Goal: Task Accomplishment & Management: Use online tool/utility

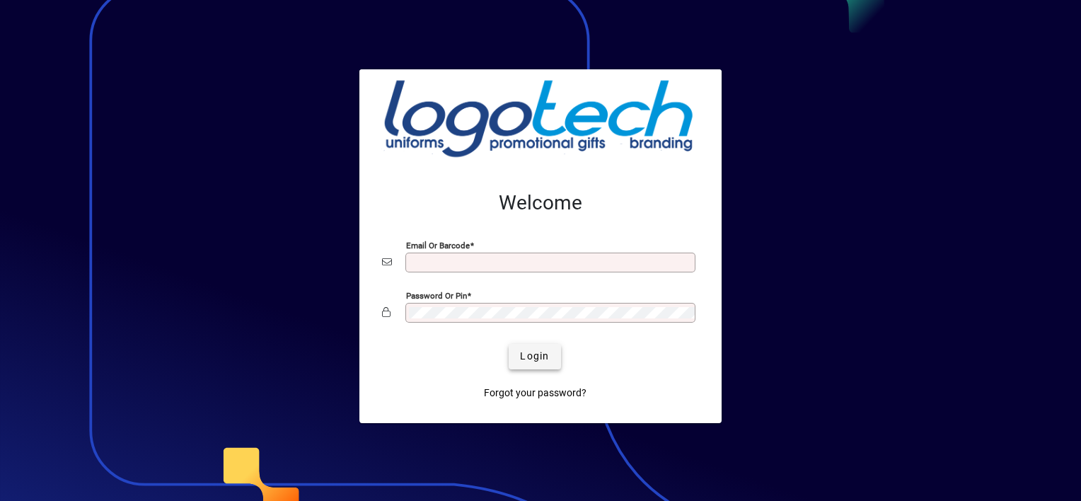
type input "**********"
click at [537, 354] on span "Login" at bounding box center [534, 356] width 29 height 15
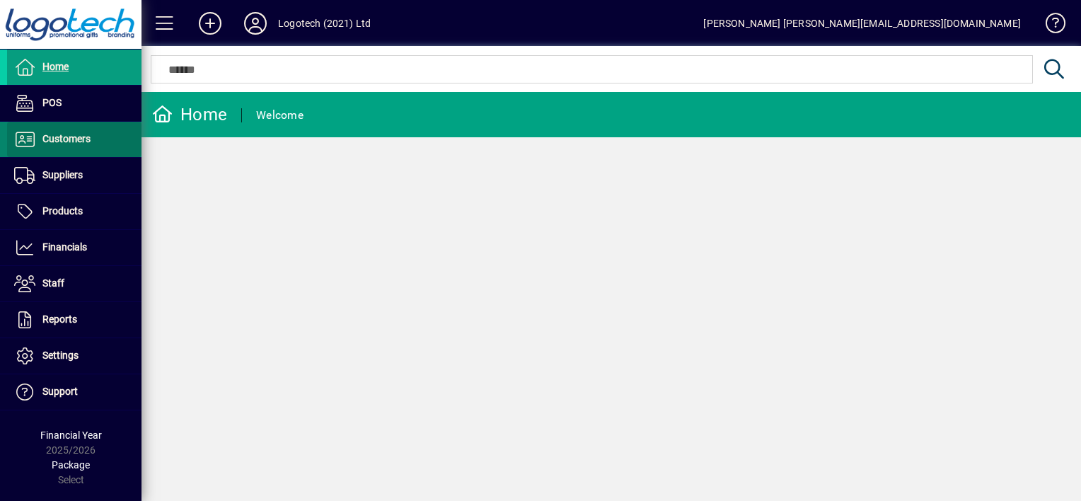
click at [65, 131] on span "Customers" at bounding box center [48, 139] width 83 height 17
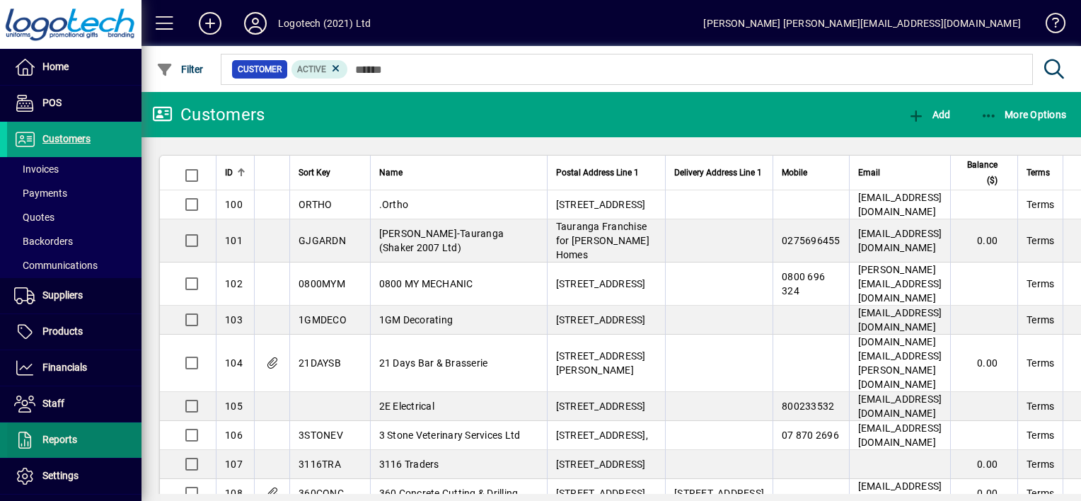
click at [78, 442] on span at bounding box center [74, 440] width 134 height 34
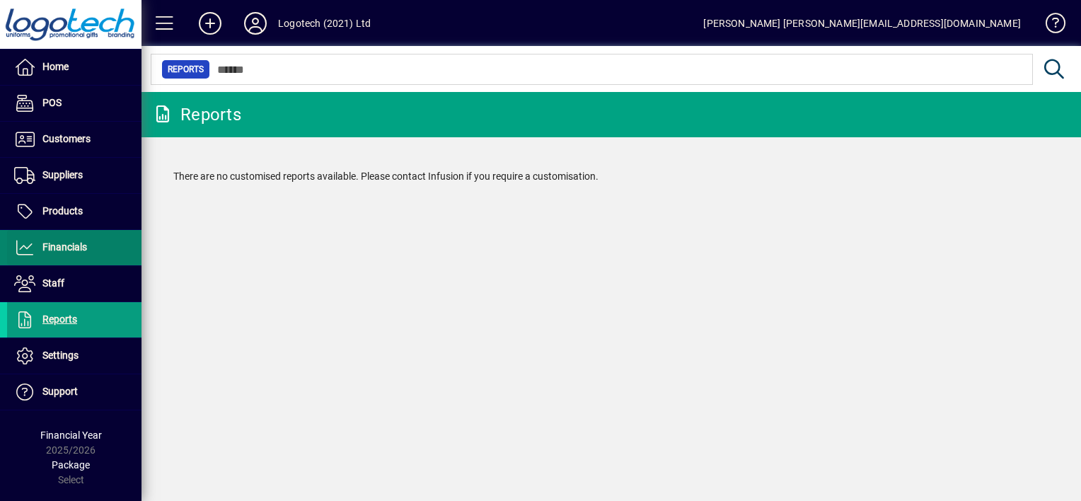
click at [69, 248] on span "Financials" at bounding box center [64, 246] width 45 height 11
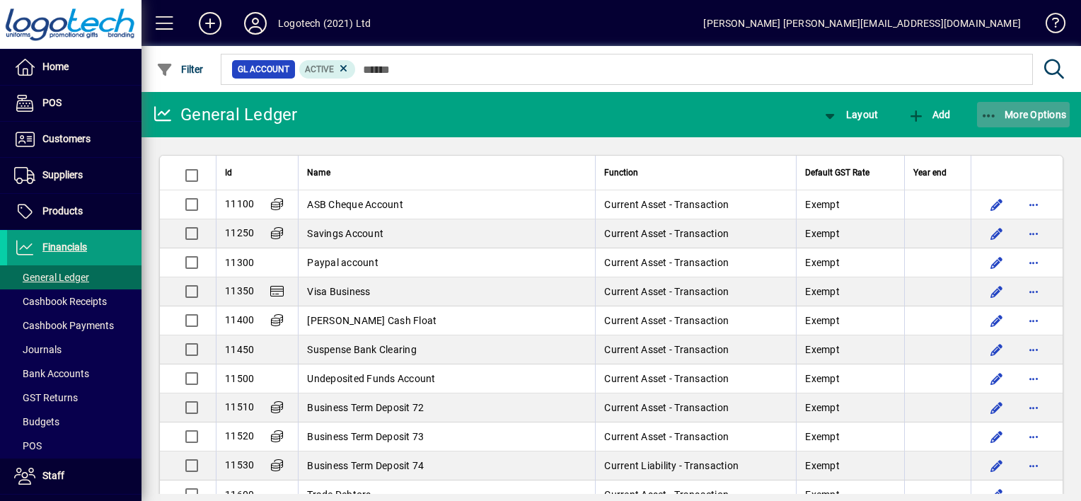
click at [986, 110] on icon "button" at bounding box center [990, 116] width 18 height 14
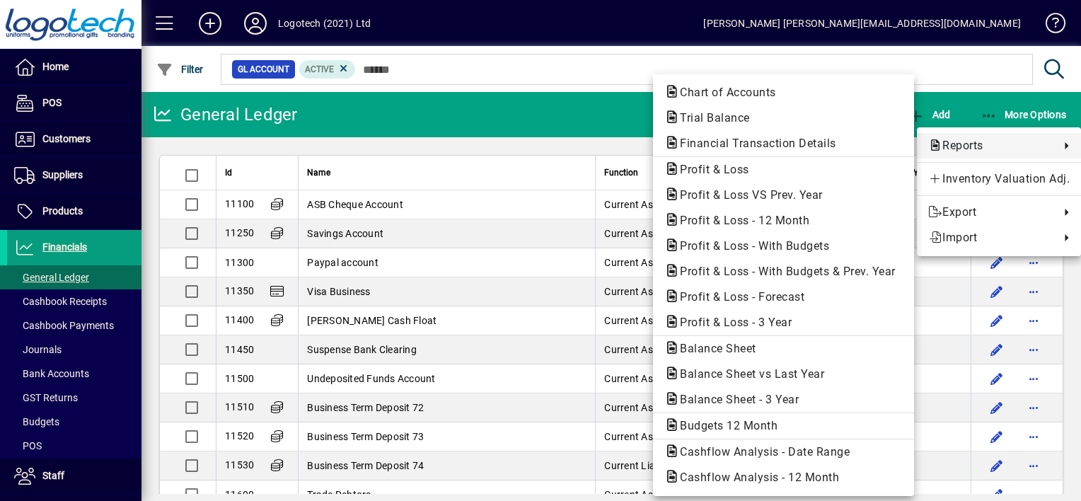
click at [972, 146] on span "Reports" at bounding box center [990, 145] width 125 height 17
click at [760, 201] on span "Profit & Loss VS Prev. Year" at bounding box center [747, 194] width 166 height 13
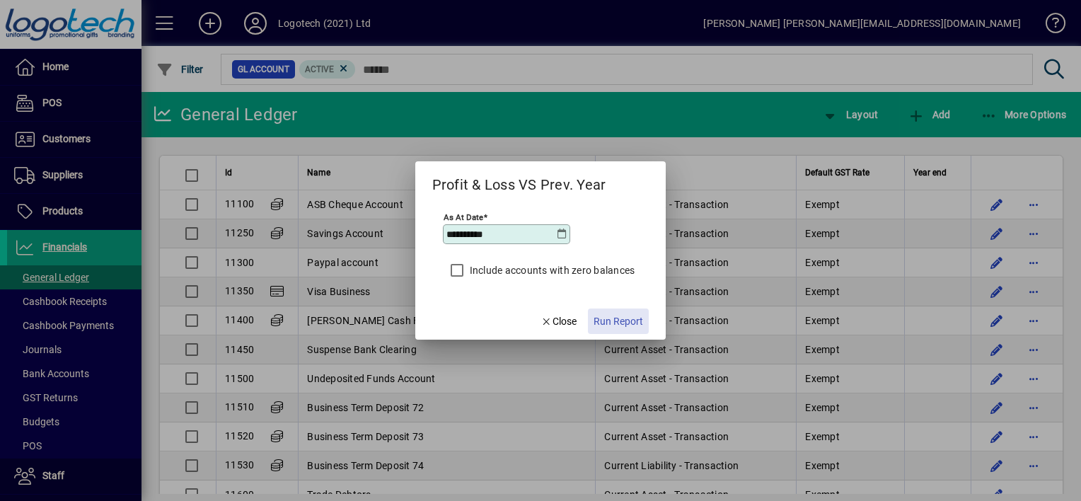
click at [600, 324] on span "Run Report" at bounding box center [619, 321] width 50 height 15
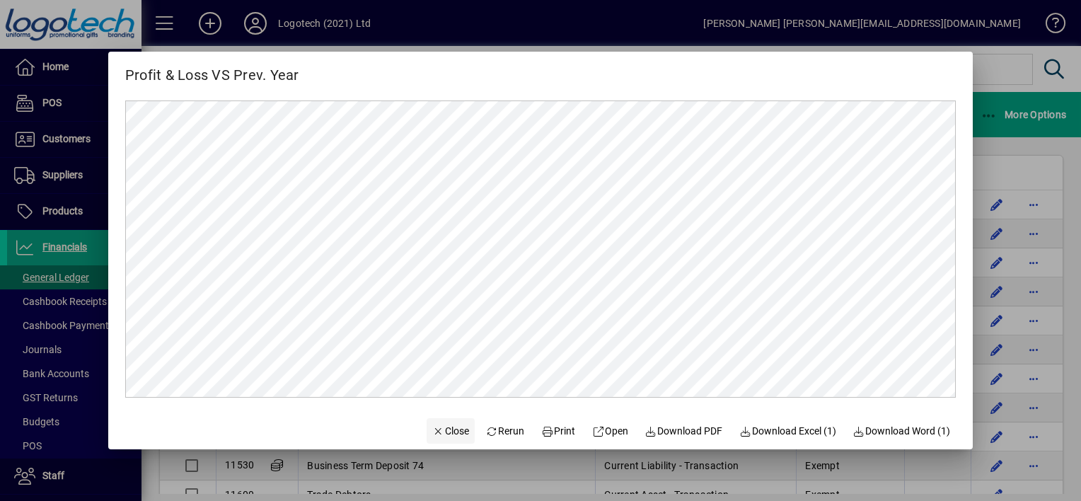
click at [449, 433] on span "Close" at bounding box center [450, 431] width 37 height 15
